Goal: Complete application form

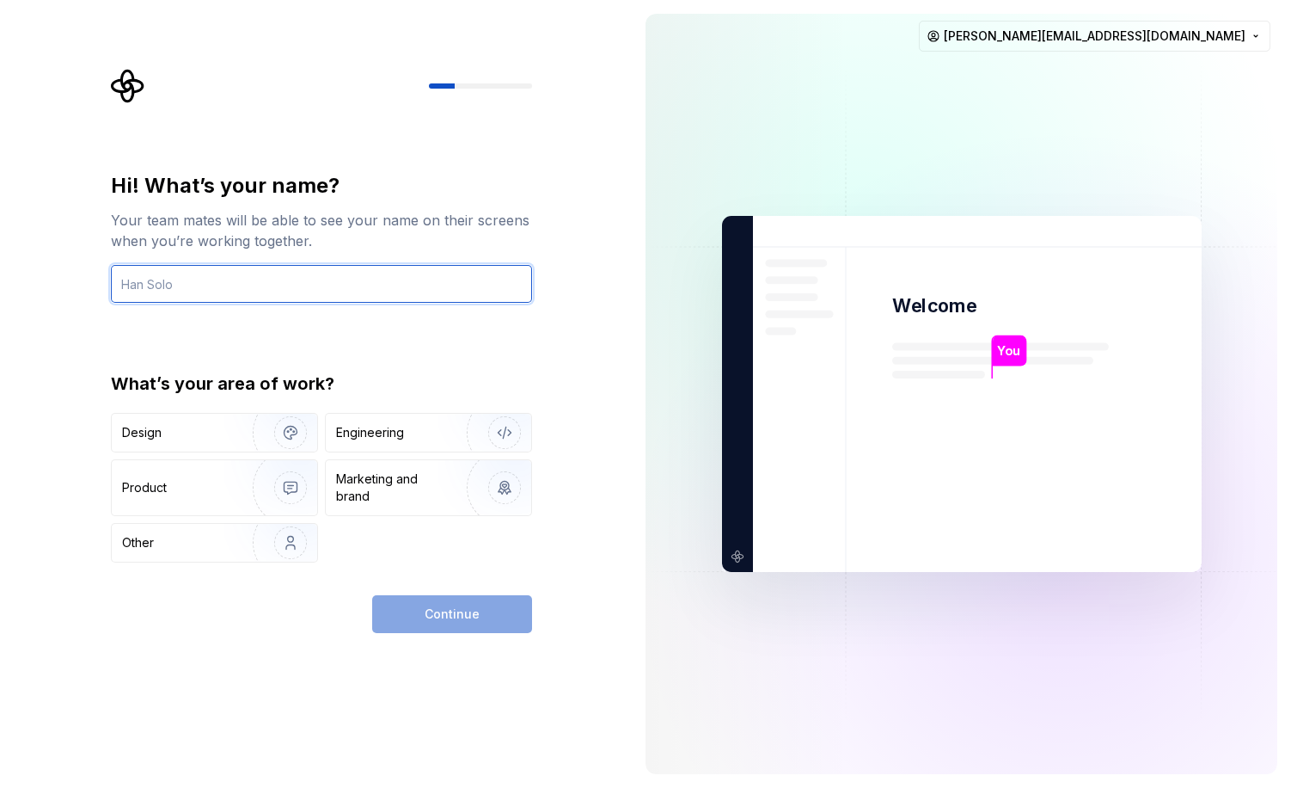
click at [256, 298] on input "text" at bounding box center [321, 284] width 421 height 38
type input "[PERSON_NAME]"
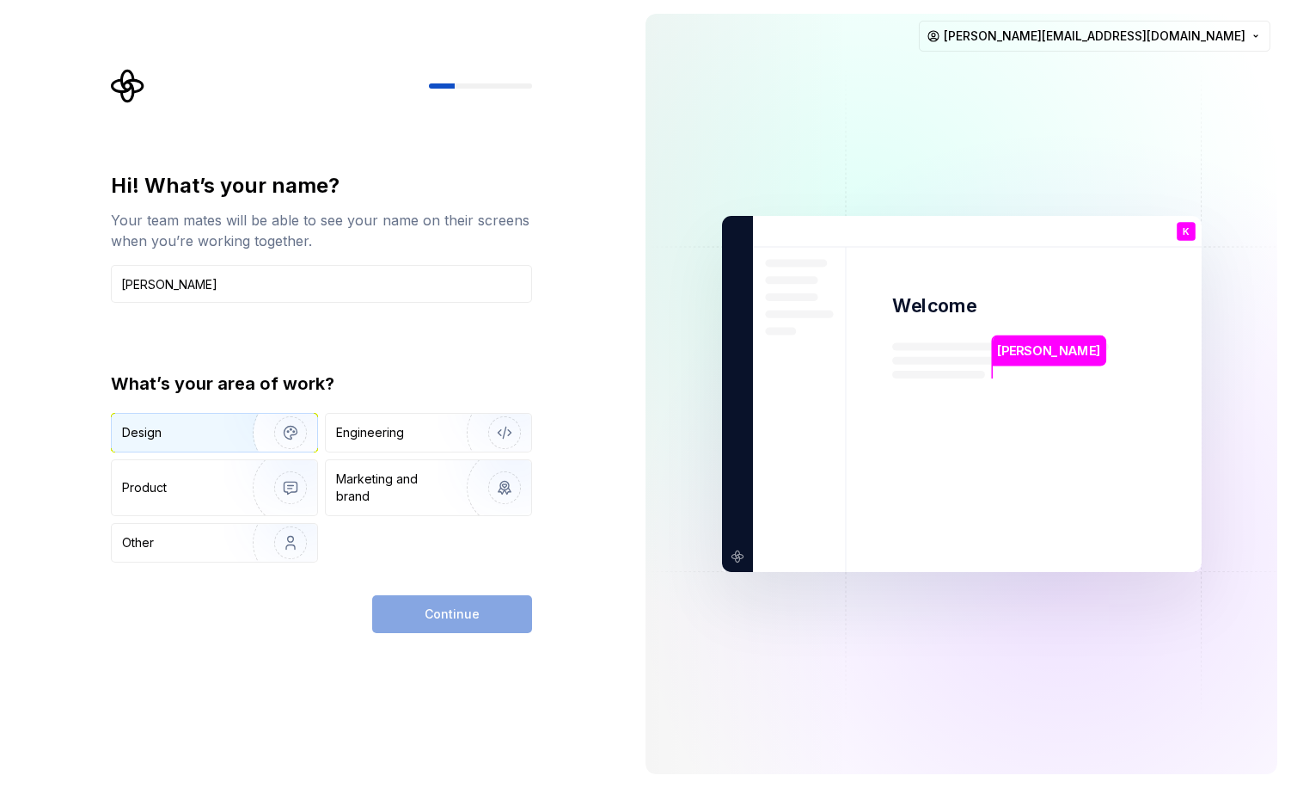
click at [269, 427] on img "button" at bounding box center [279, 432] width 110 height 115
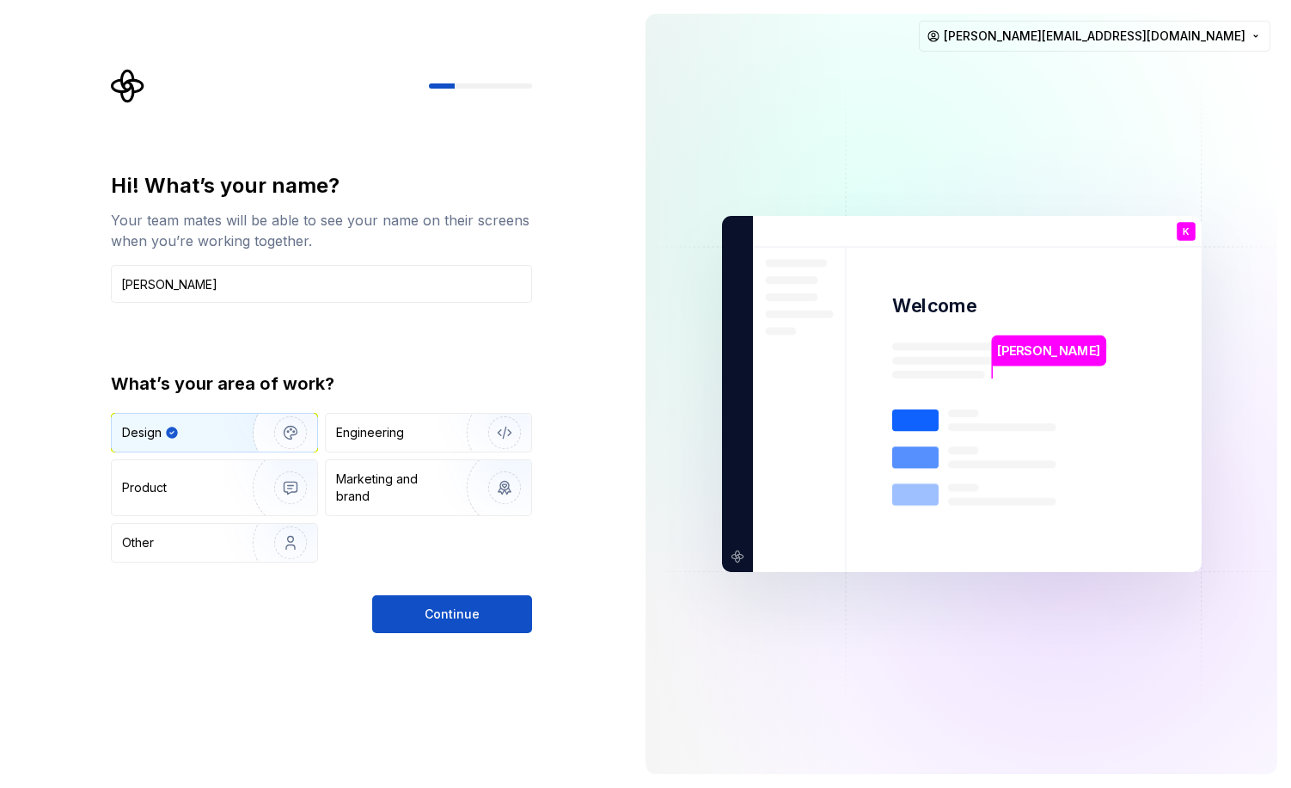
drag, startPoint x: 424, startPoint y: 500, endPoint x: 380, endPoint y: 516, distance: 46.8
click at [424, 500] on div "Marketing and brand" at bounding box center [394, 487] width 116 height 34
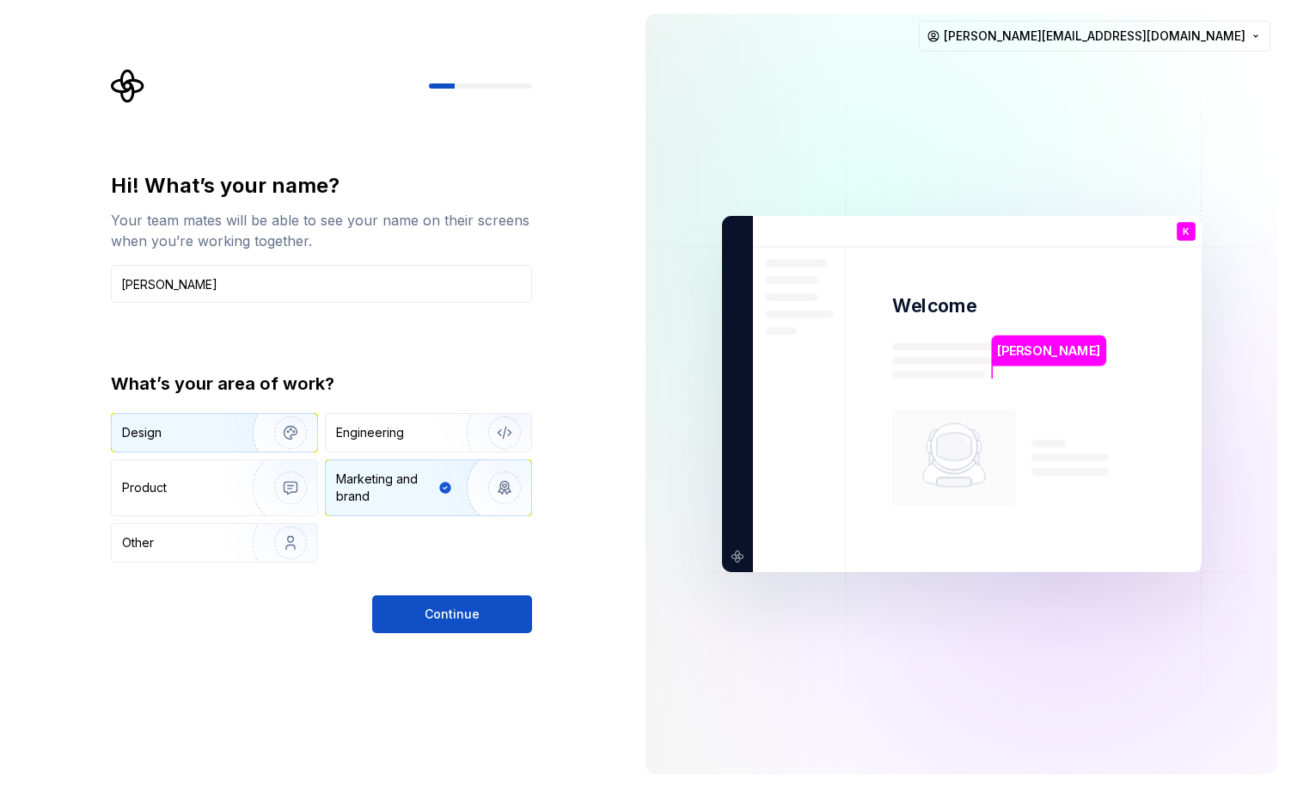
click at [234, 442] on img "button" at bounding box center [279, 432] width 110 height 115
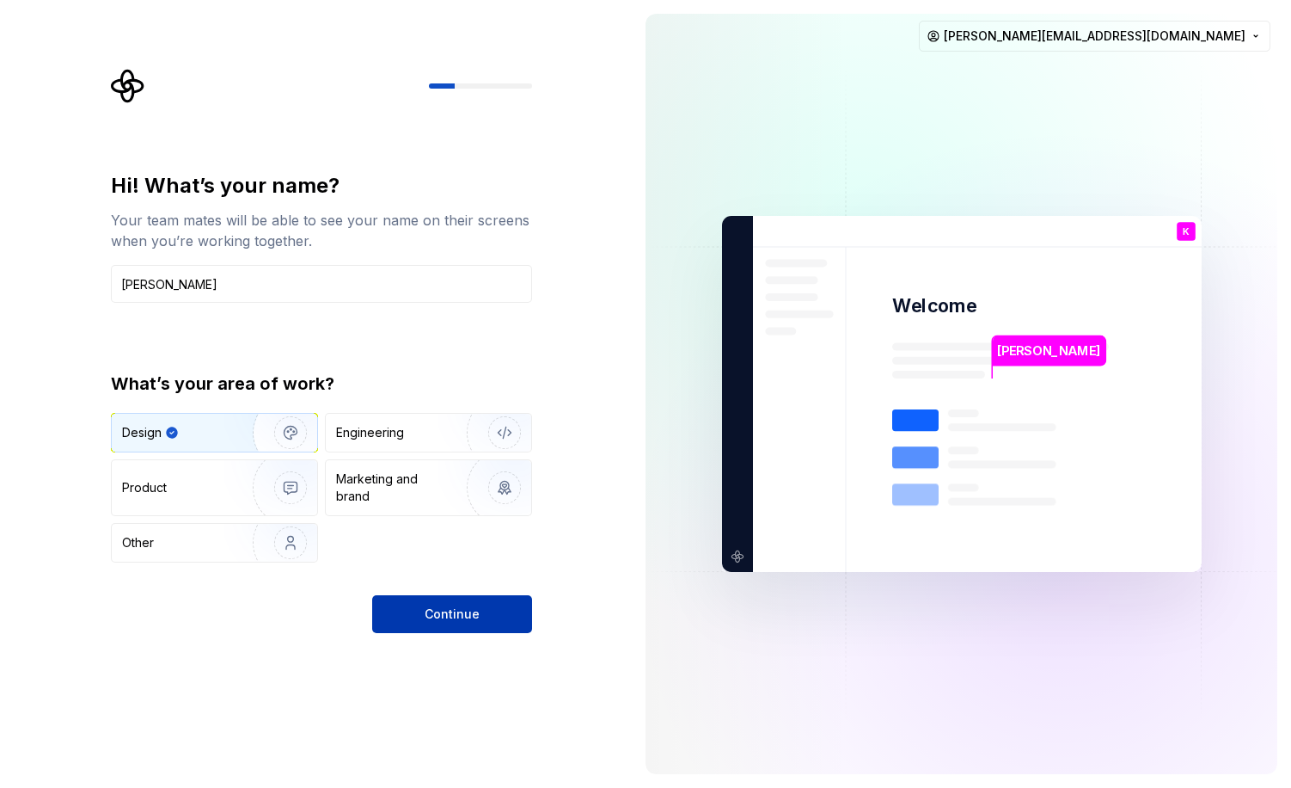
click at [460, 613] on span "Continue" at bounding box center [452, 613] width 55 height 17
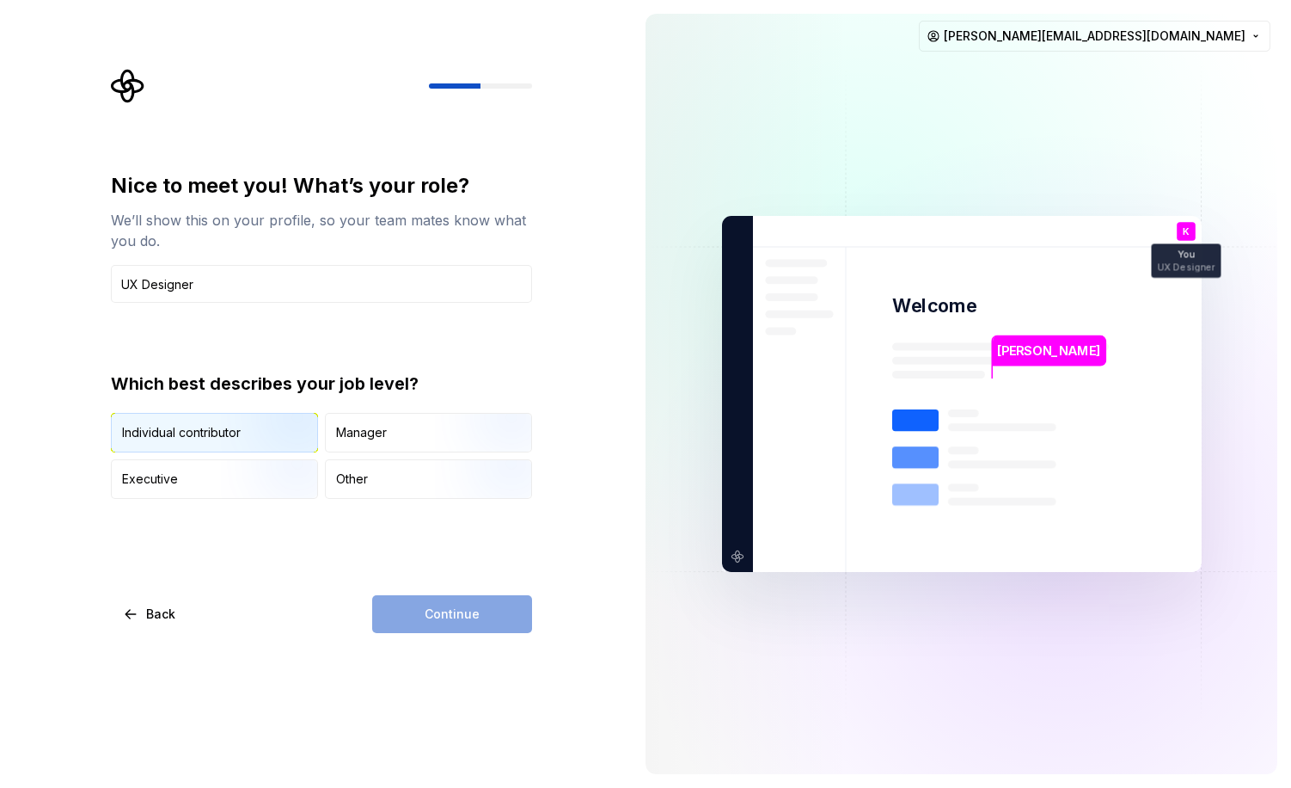
type input "UX Designer"
click at [286, 445] on img "button" at bounding box center [276, 453] width 110 height 115
click at [497, 625] on button "Continue" at bounding box center [452, 614] width 160 height 38
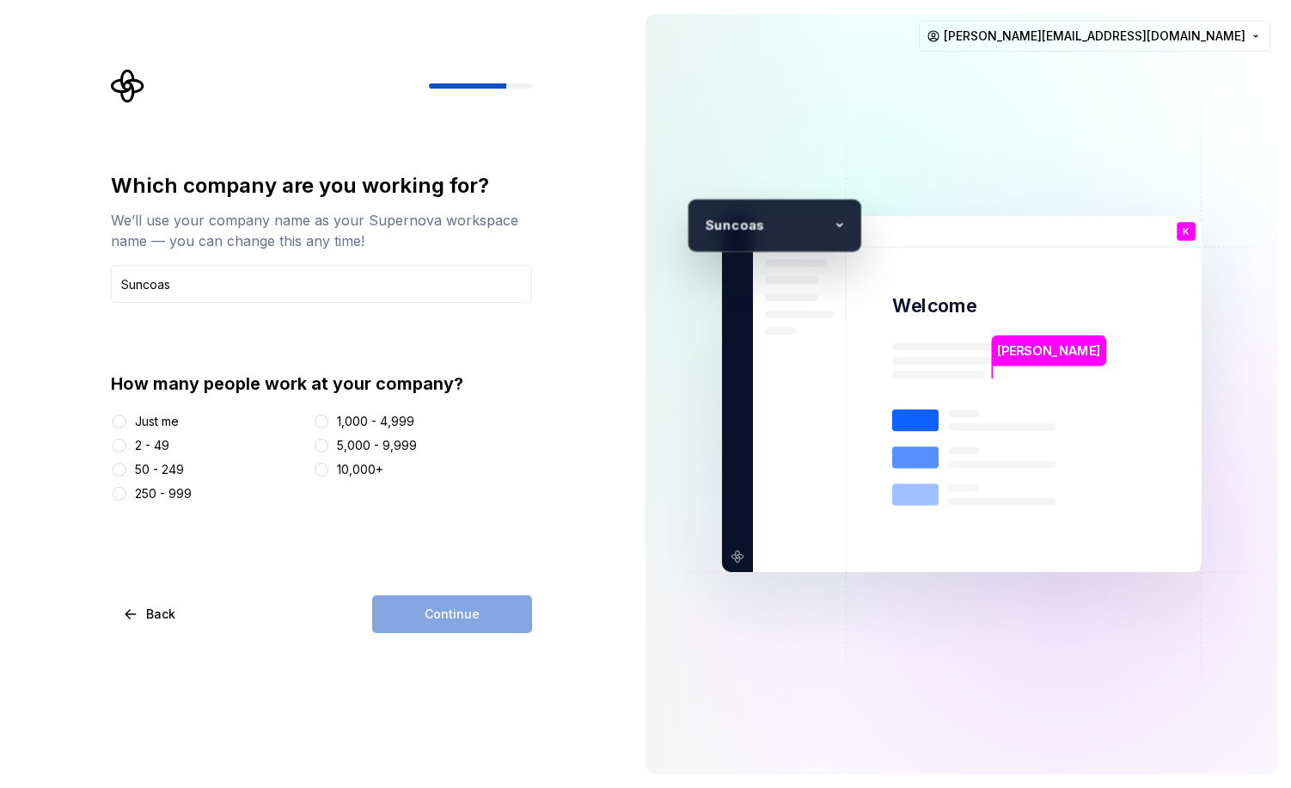
type input "Suncoast"
click at [324, 420] on button "1,000 - 4,999" at bounding box center [322, 421] width 14 height 14
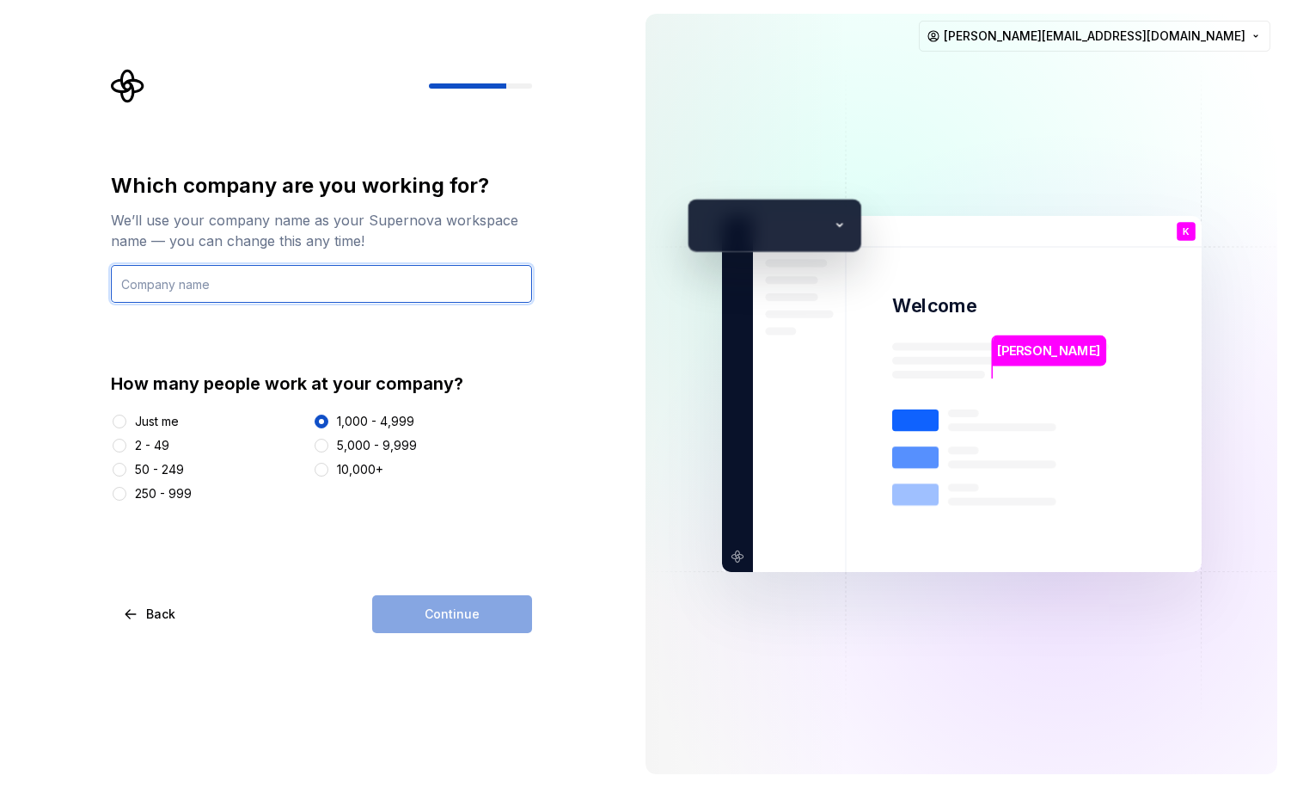
click at [264, 287] on input "text" at bounding box center [321, 284] width 421 height 38
type input "Suncoast Credit Union"
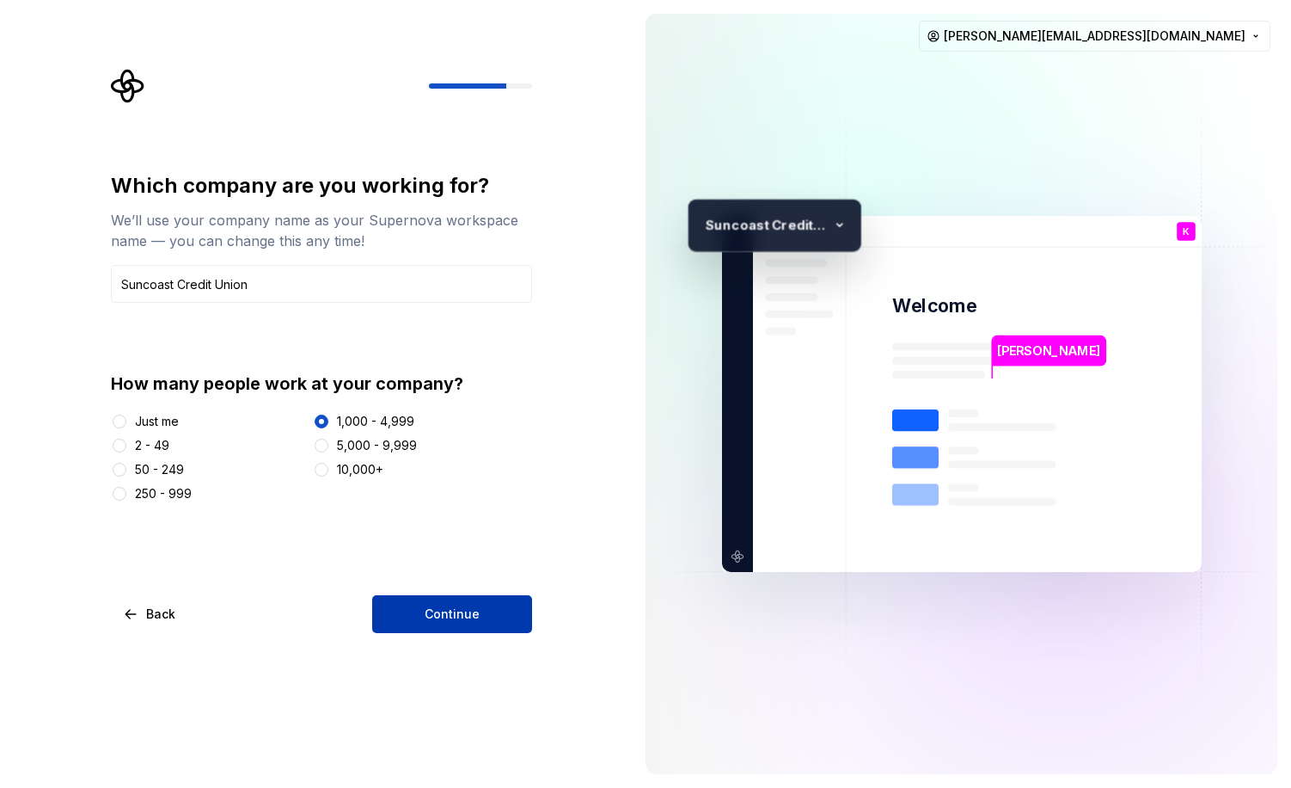
click at [391, 611] on button "Continue" at bounding box center [452, 614] width 160 height 38
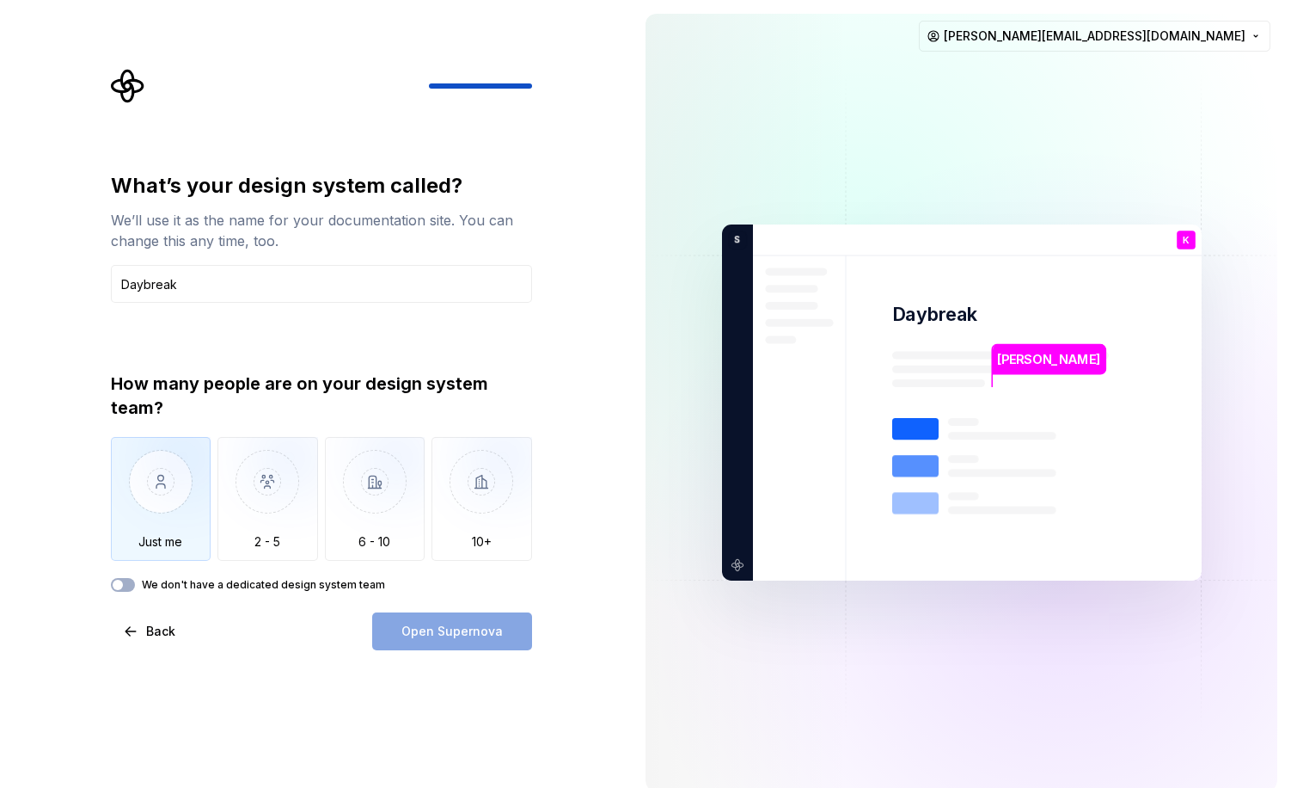
click at [180, 475] on img "button" at bounding box center [161, 494] width 101 height 115
click at [126, 586] on button "We don't have a dedicated design system team" at bounding box center [123, 585] width 24 height 14
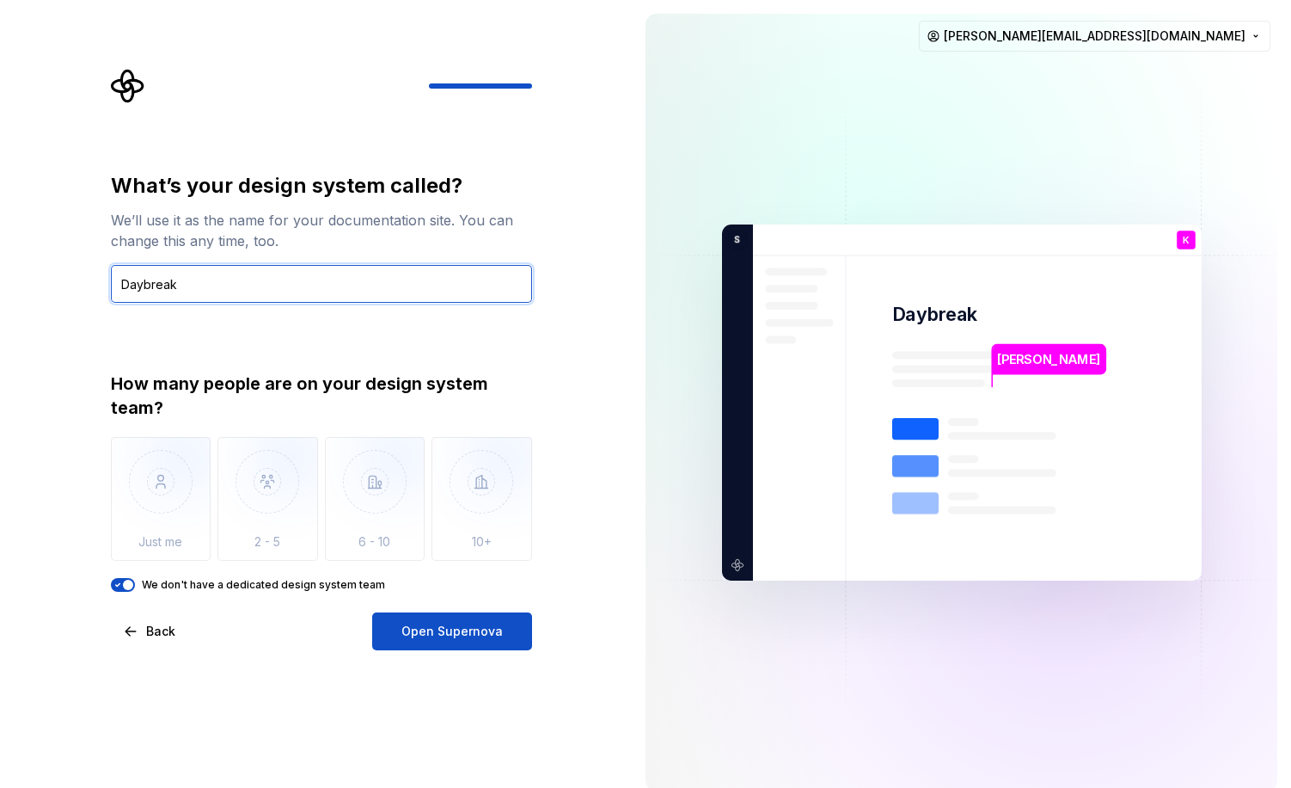
click at [208, 283] on input "Daybreak" at bounding box center [321, 284] width 421 height 38
type input "Suncoast"
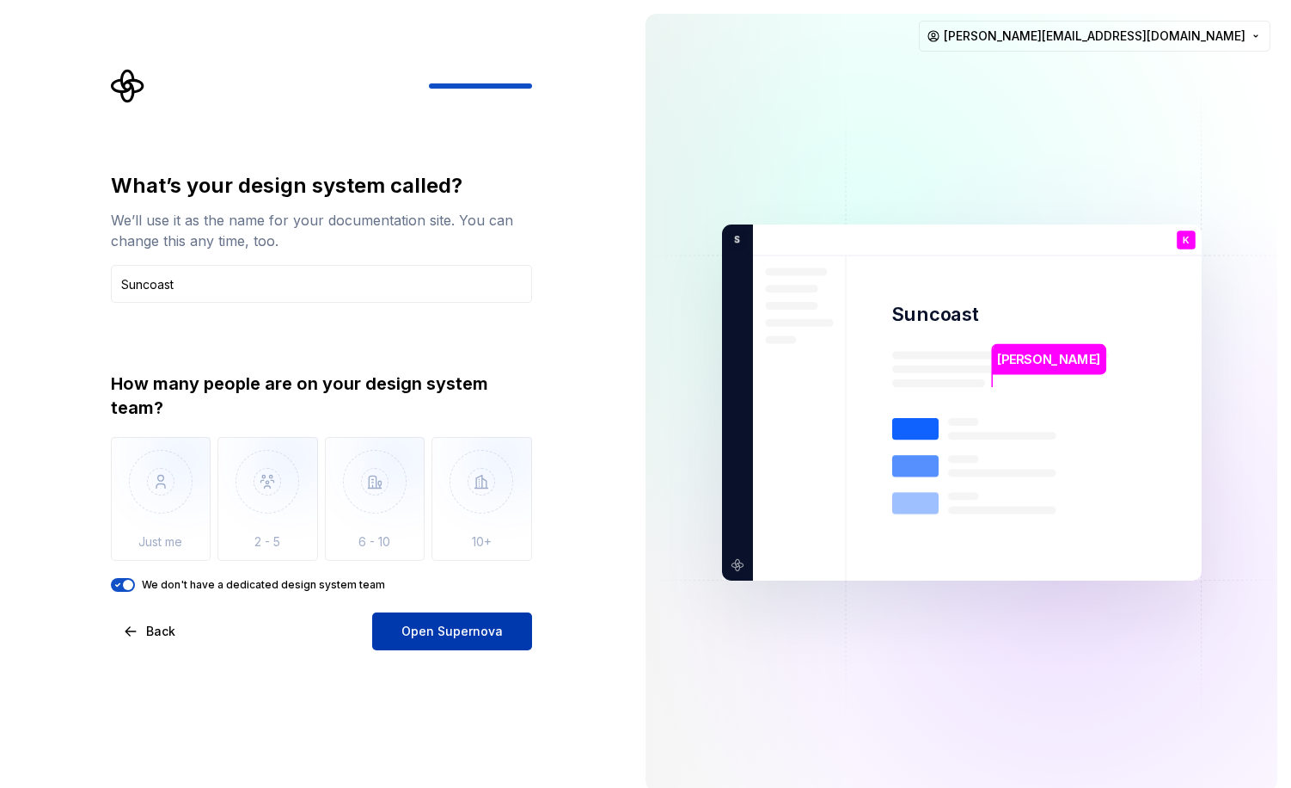
click at [426, 631] on span "Open Supernova" at bounding box center [452, 631] width 101 height 17
